Goal: Transaction & Acquisition: Purchase product/service

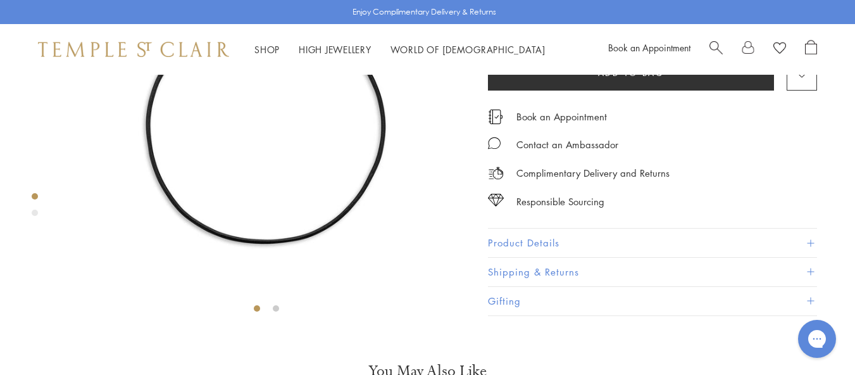
scroll to position [190, 0]
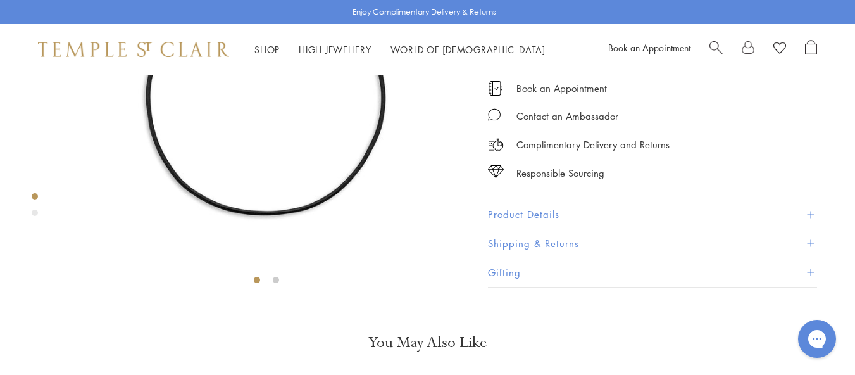
click at [523, 229] on button "Product Details" at bounding box center [652, 215] width 329 height 28
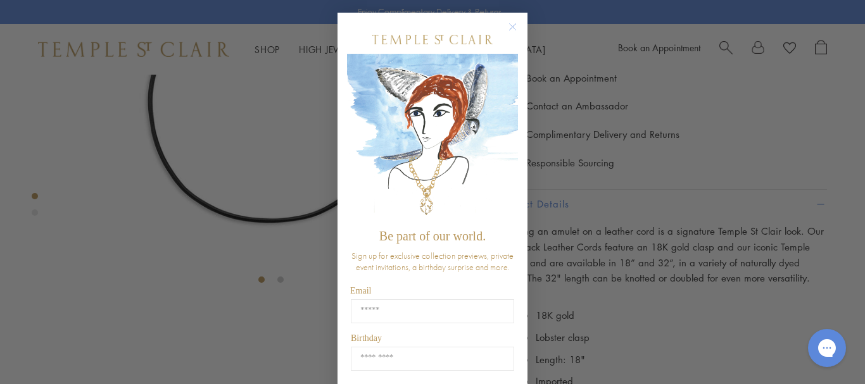
click at [509, 30] on circle "Close dialog" at bounding box center [512, 27] width 15 height 15
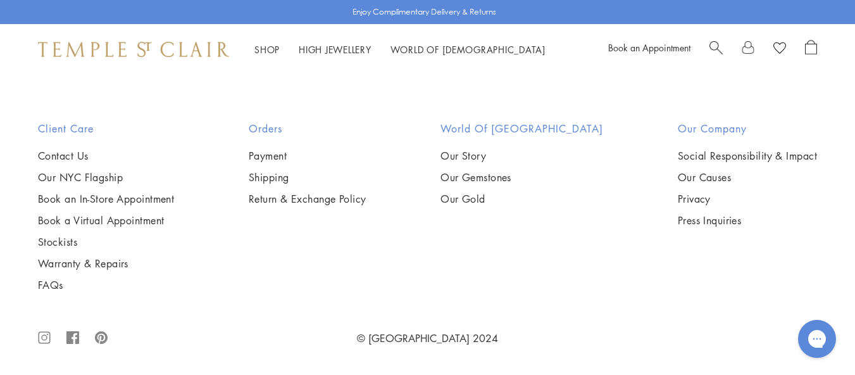
scroll to position [1557, 0]
